Goal: Obtain resource: Download file/media

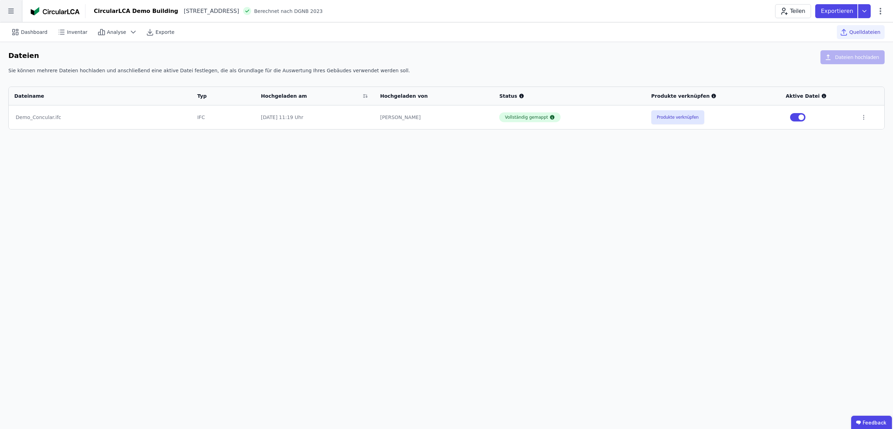
click at [8, 10] on icon at bounding box center [11, 11] width 22 height 22
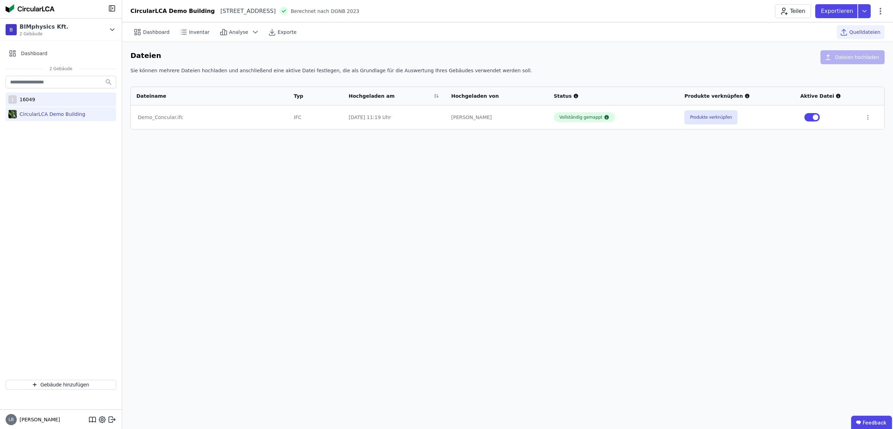
click at [31, 101] on div "16049" at bounding box center [26, 99] width 18 height 7
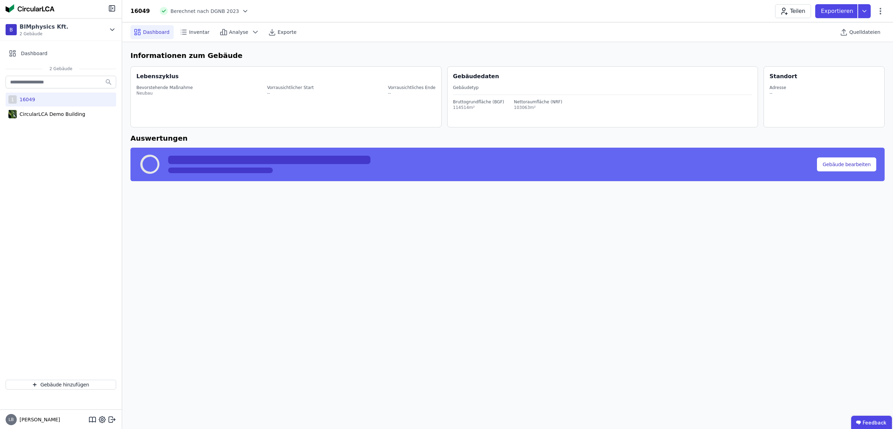
select select "*"
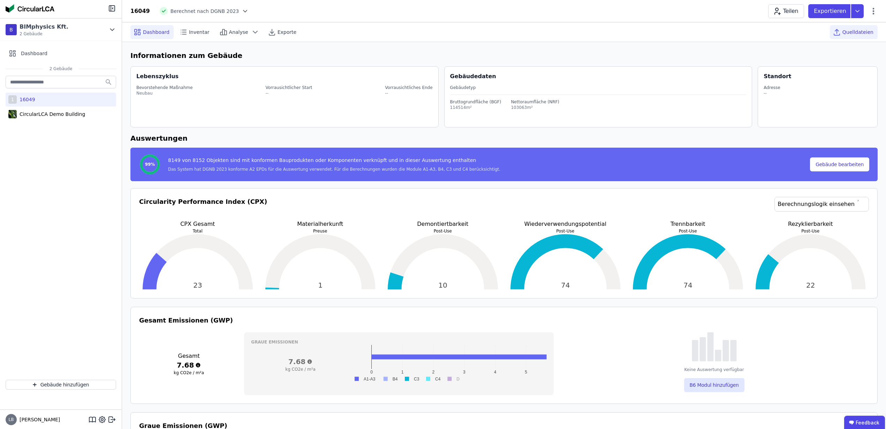
click at [858, 32] on span "Quelldateien" at bounding box center [858, 32] width 31 height 7
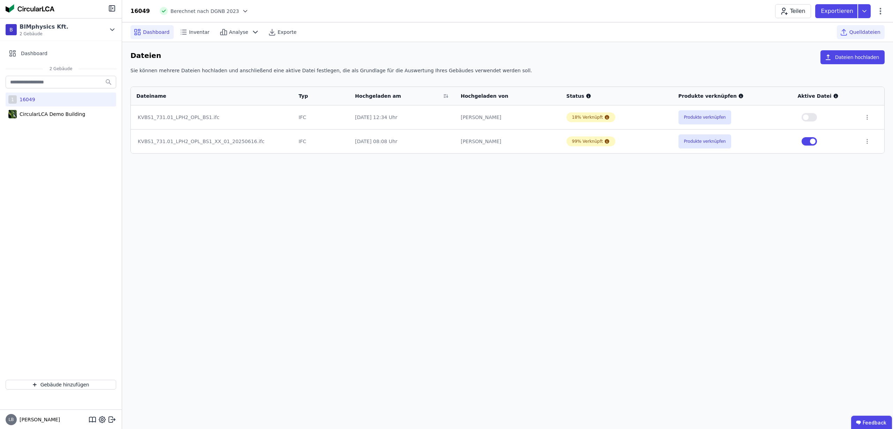
click at [155, 33] on span "Dashboard" at bounding box center [156, 32] width 27 height 7
select select "*"
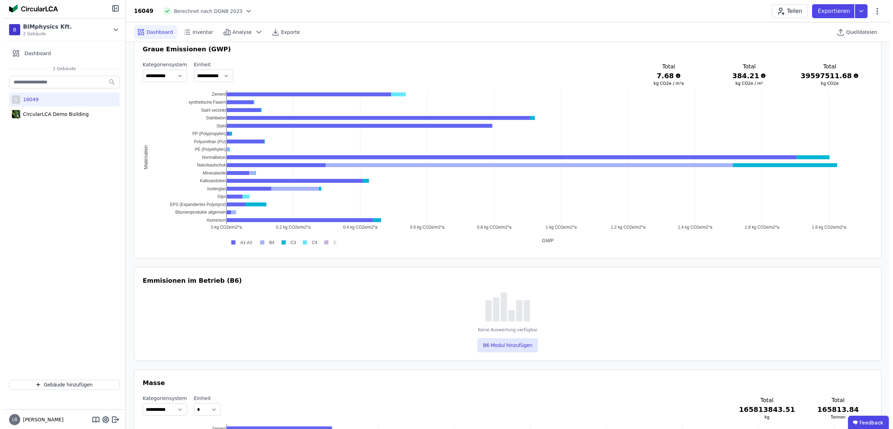
scroll to position [392, 0]
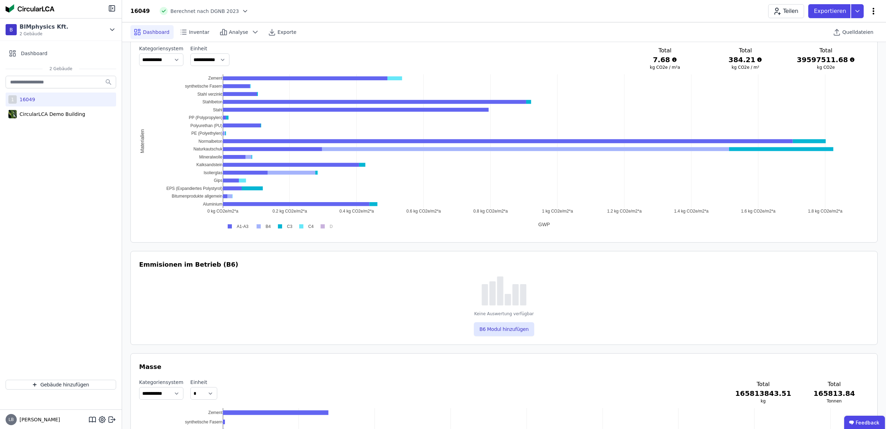
click at [873, 12] on icon at bounding box center [873, 11] width 8 height 8
click at [852, 52] on span "Energie im Betrieb (B6)" at bounding box center [844, 56] width 56 height 14
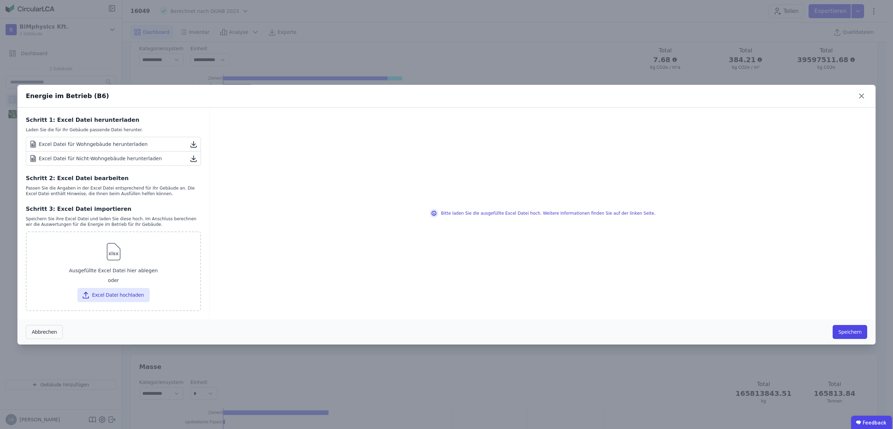
click at [194, 156] on icon at bounding box center [193, 158] width 8 height 8
